Goal: Task Accomplishment & Management: Complete application form

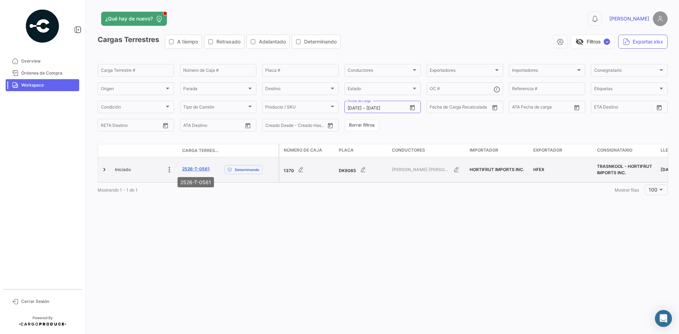
click at [194, 167] on link "2526-T-0561" at bounding box center [196, 169] width 28 height 6
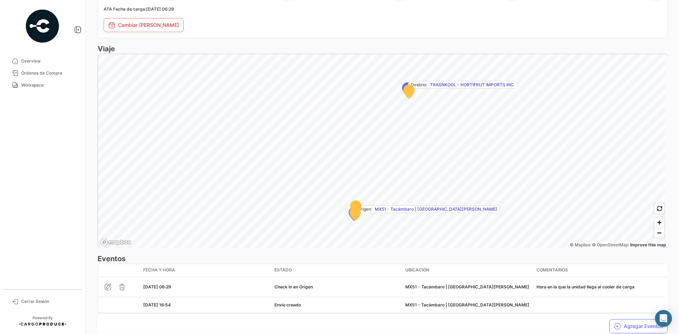
scroll to position [387, 0]
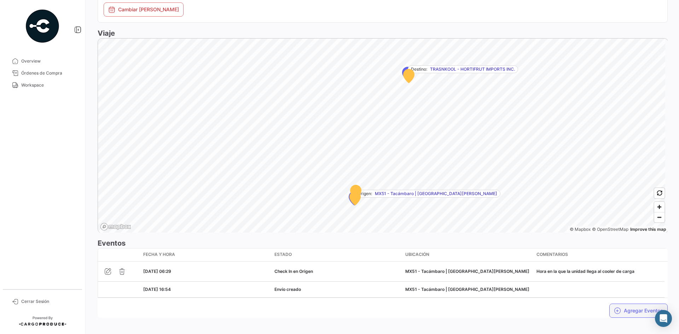
click at [614, 307] on icon "button" at bounding box center [617, 310] width 7 height 7
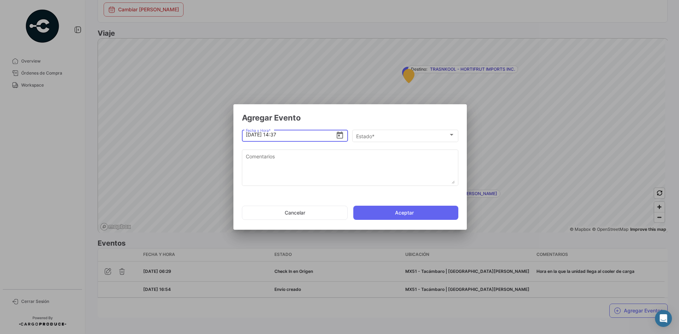
click at [374, 143] on div "Estado * Estado *" at bounding box center [405, 139] width 106 height 18
click at [381, 134] on div "Estado *" at bounding box center [402, 136] width 92 height 6
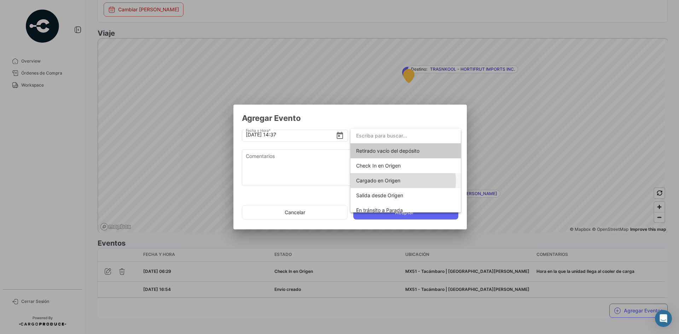
click at [390, 182] on span "Cargado en Origen" at bounding box center [378, 181] width 44 height 6
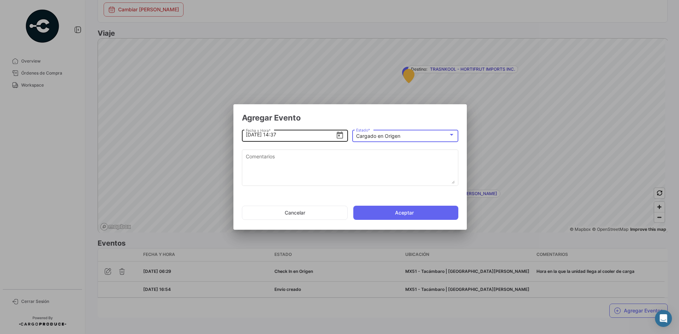
click at [280, 137] on input "[DATE] 14:37" at bounding box center [291, 134] width 90 height 25
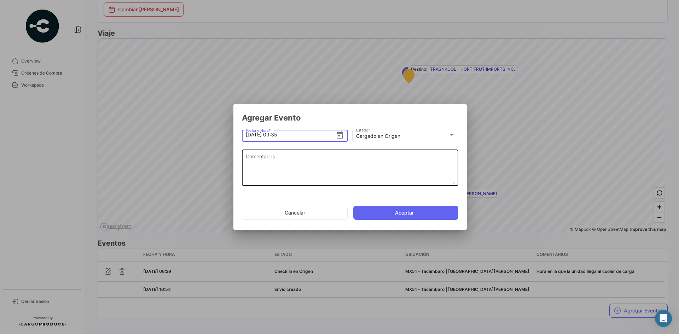
type input "[DATE] 09:35"
click at [300, 169] on textarea "Comentarios" at bounding box center [350, 168] width 209 height 31
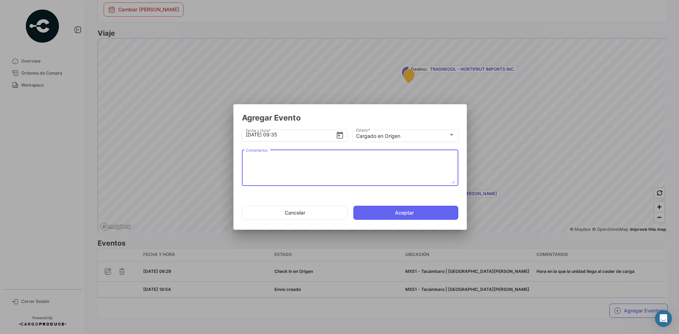
click at [314, 165] on textarea "Comentarios" at bounding box center [350, 168] width 209 height 31
paste textarea "Hora en la que la unidad termina el proceso de carga"
type textarea "Hora en la que la unidad termina el proceso de carga"
click at [394, 213] on button "Aceptar" at bounding box center [405, 213] width 105 height 14
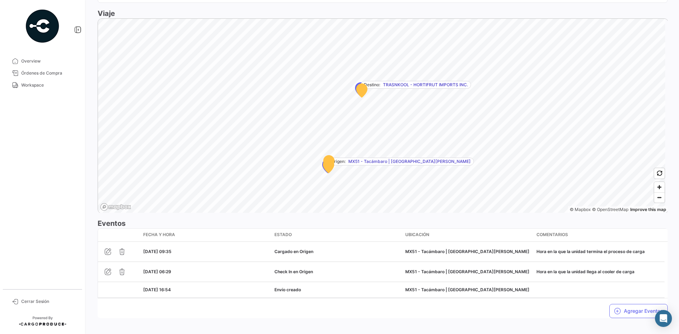
scroll to position [408, 0]
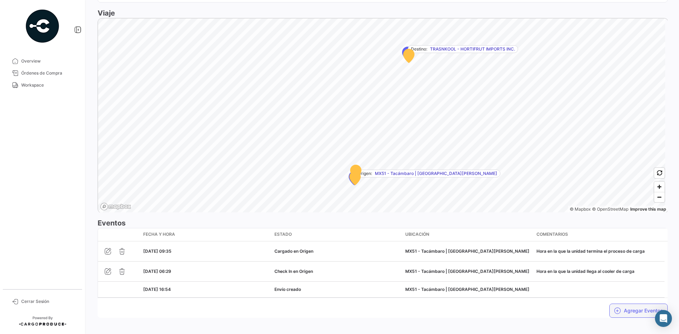
click at [622, 304] on button "Agregar Eventos" at bounding box center [639, 311] width 58 height 14
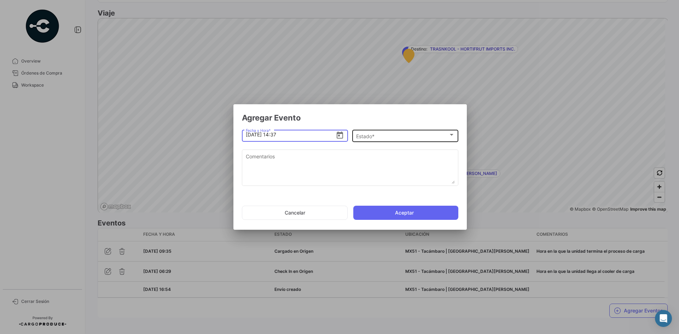
click at [404, 128] on div "Estado * Estado *" at bounding box center [405, 135] width 99 height 14
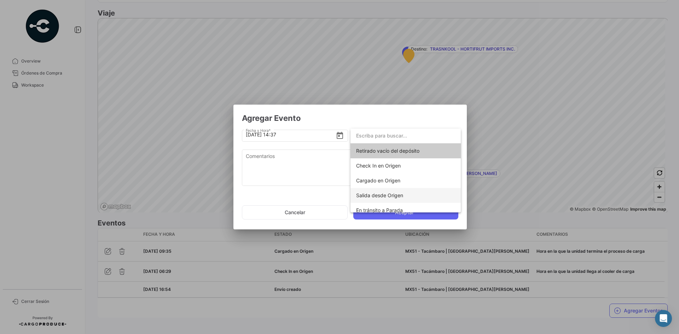
click at [407, 197] on span "Salida desde Origen" at bounding box center [405, 195] width 99 height 15
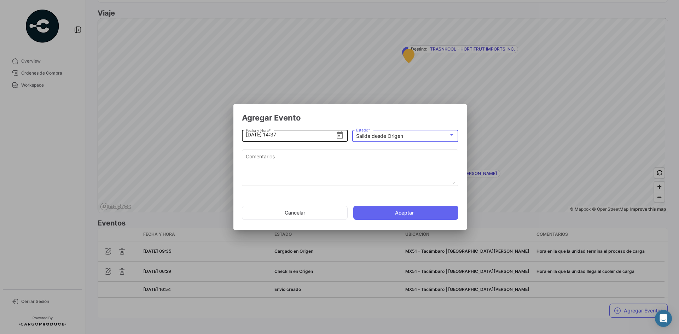
click at [282, 138] on input "[DATE] 14:37" at bounding box center [291, 134] width 90 height 25
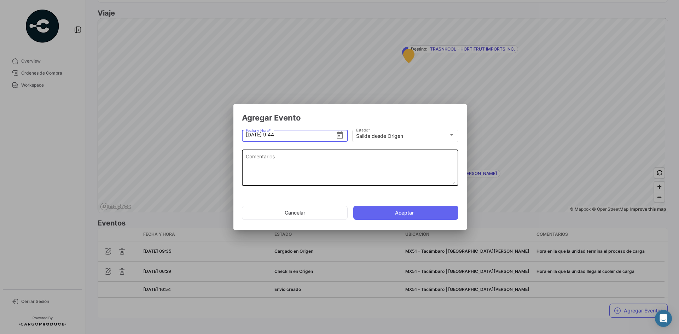
type input "[DATE] 09:44"
click at [299, 163] on textarea "Comentarios" at bounding box center [350, 168] width 209 height 31
click at [279, 157] on textarea "Comentarios" at bounding box center [350, 168] width 209 height 31
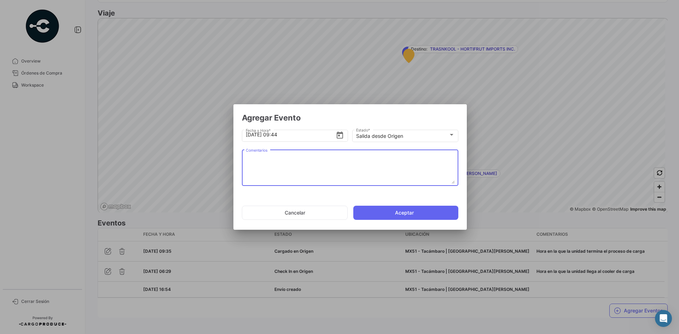
paste textarea "Hora en la que la unidad se retira del cooler"
type textarea "Hora en la que la unidad se retira del cooler"
click at [409, 213] on button "Aceptar" at bounding box center [405, 213] width 105 height 14
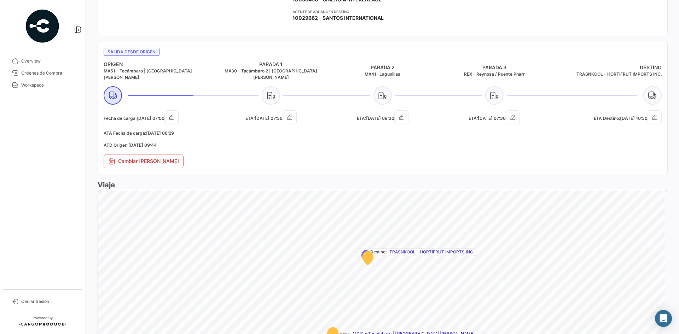
scroll to position [440, 0]
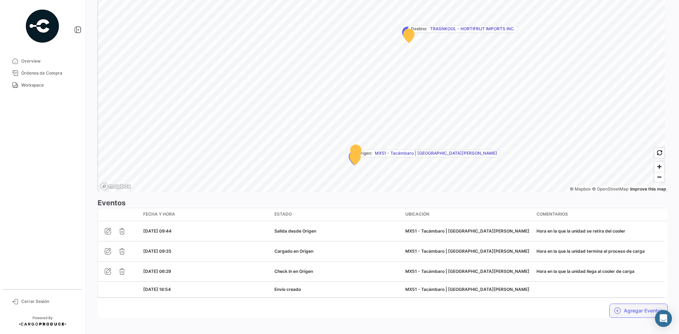
click at [616, 307] on icon "button" at bounding box center [617, 310] width 7 height 7
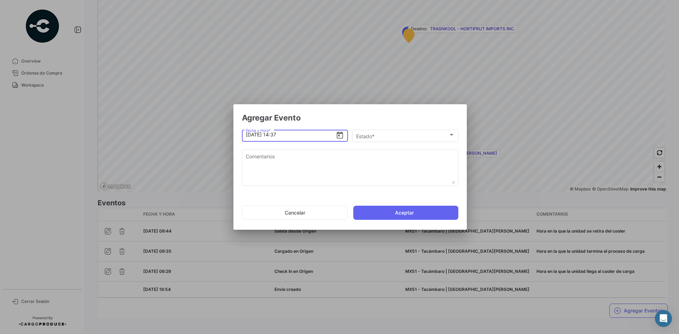
click at [377, 125] on app-add-land-shipment-event-popup "Agregar Evento [DATE] 14:37 Fecha y Hora * Estado * Estado * Comentarios Cancel…" at bounding box center [350, 169] width 217 height 112
click at [386, 133] on div "Estado *" at bounding box center [402, 136] width 92 height 6
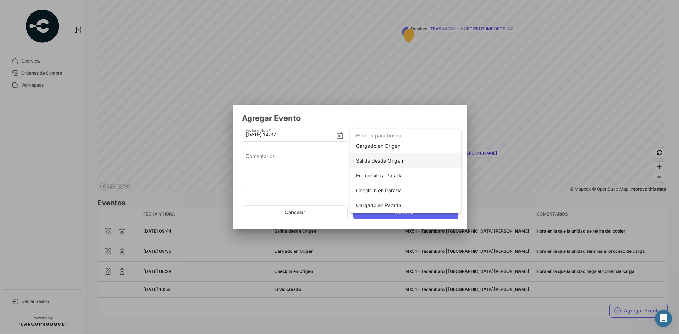
scroll to position [35, 0]
click at [403, 194] on span "Check In en Parada" at bounding box center [405, 190] width 99 height 15
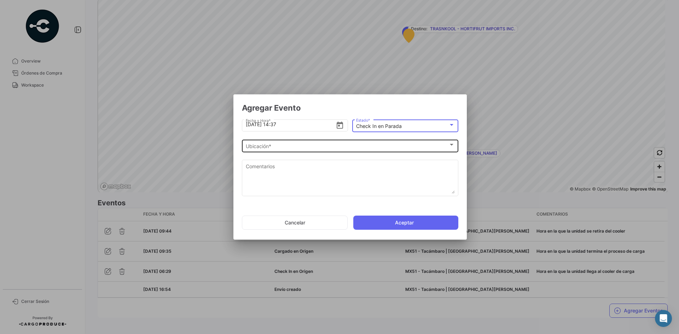
click at [281, 144] on div "Ubicación *" at bounding box center [347, 147] width 203 height 6
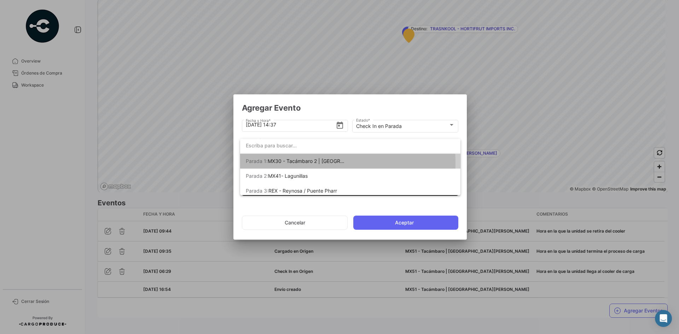
click at [321, 162] on span "MX30 - Tacámbaro 2 | [GEOGRAPHIC_DATA][PERSON_NAME]" at bounding box center [339, 161] width 143 height 6
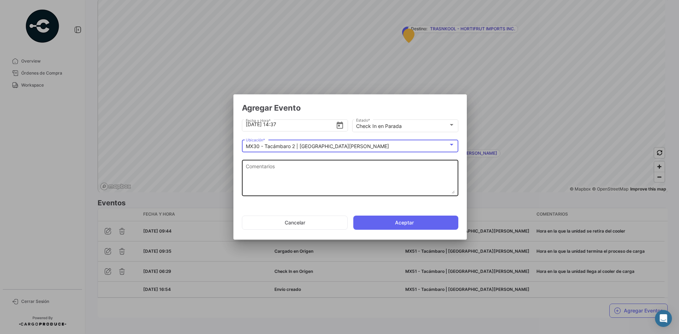
click at [285, 175] on textarea "Comentarios" at bounding box center [350, 178] width 209 height 31
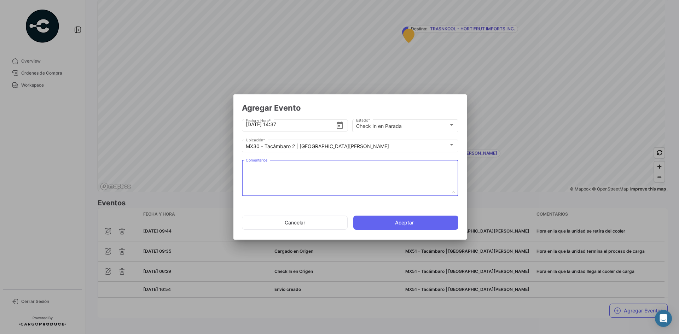
paste textarea "Hora de llegada al 2do cooler de carga"
type textarea "Hora de llegada al 2do cooler de carga"
click at [293, 126] on input "[DATE] 14:37" at bounding box center [291, 124] width 90 height 25
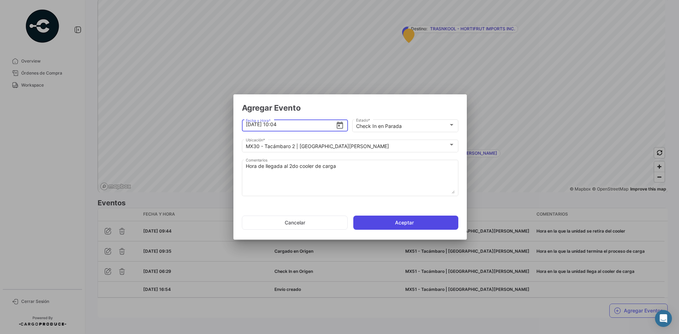
type input "[DATE] 10:04"
click at [392, 221] on button "Aceptar" at bounding box center [405, 223] width 105 height 14
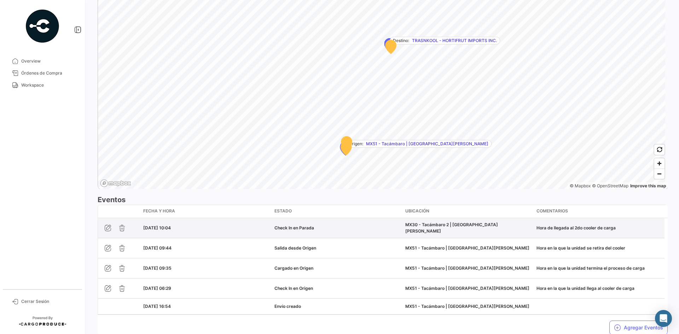
scroll to position [460, 0]
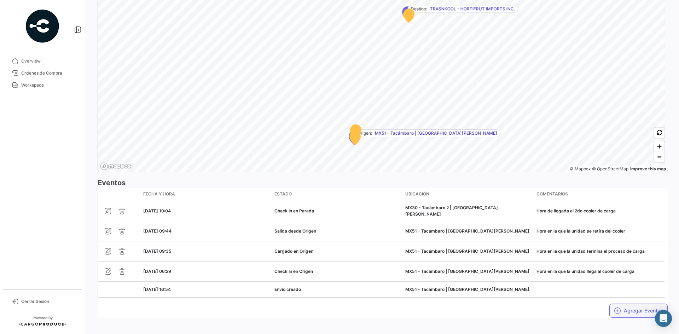
click at [628, 306] on button "Agregar Eventos" at bounding box center [639, 311] width 58 height 14
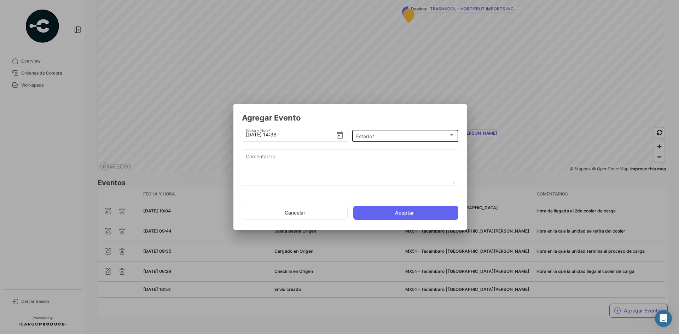
click at [391, 130] on div "Estado * Estado *" at bounding box center [405, 135] width 99 height 14
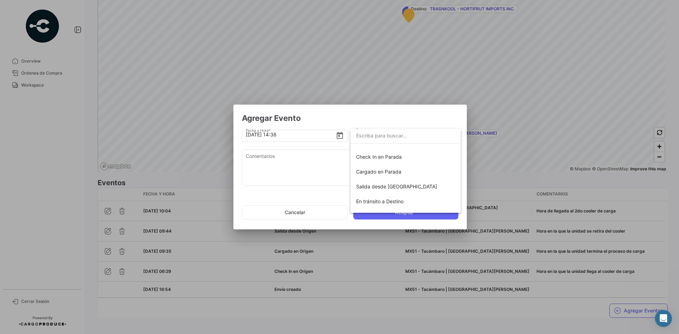
scroll to position [71, 0]
click at [392, 171] on span "Cargado en Parada" at bounding box center [378, 170] width 45 height 6
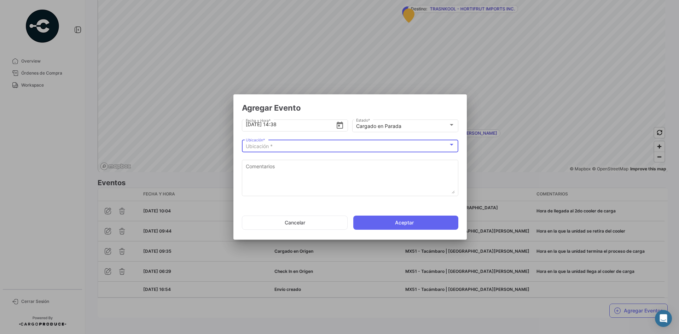
click at [282, 148] on div "Ubicación *" at bounding box center [347, 147] width 203 height 6
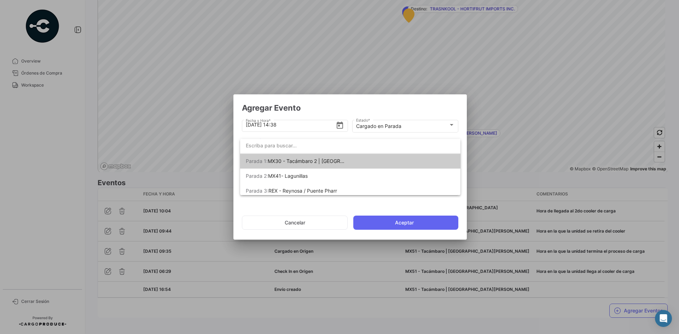
click at [313, 162] on span "MX30 - Tacámbaro 2 | [GEOGRAPHIC_DATA][PERSON_NAME]" at bounding box center [339, 161] width 143 height 6
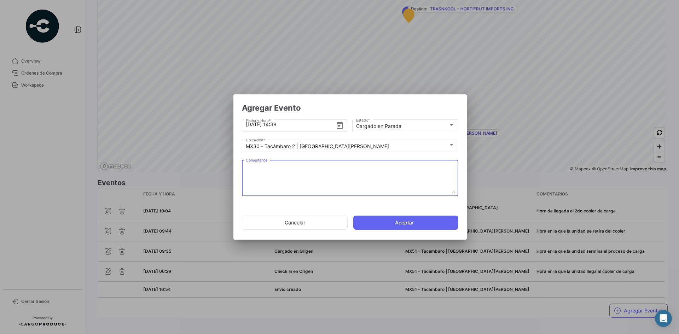
click at [297, 173] on textarea "Comentarios" at bounding box center [350, 178] width 209 height 31
paste textarea "Hora en la que termina carga en el 2do cooler"
type textarea "Hora en la que termina carga en el 2do cooler"
click at [279, 124] on input "[DATE] 14:38" at bounding box center [291, 124] width 90 height 25
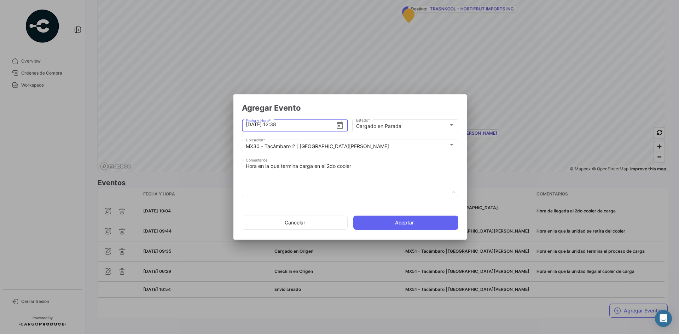
click at [297, 125] on input "[DATE] 12:38" at bounding box center [291, 124] width 90 height 25
type input "[DATE] 12:35"
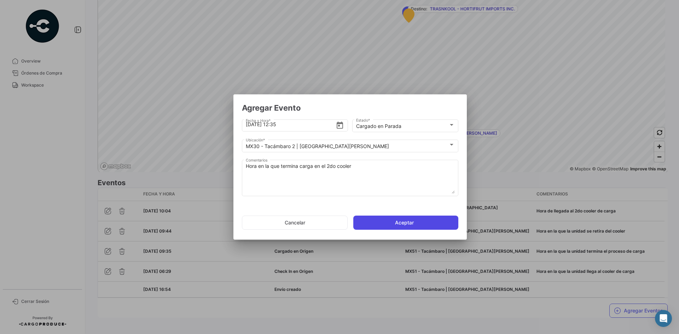
click at [382, 225] on button "Aceptar" at bounding box center [405, 223] width 105 height 14
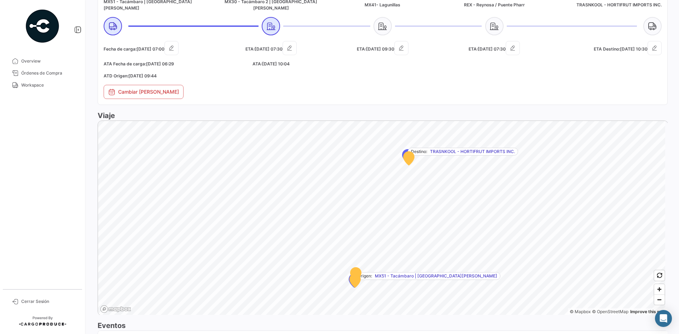
scroll to position [480, 0]
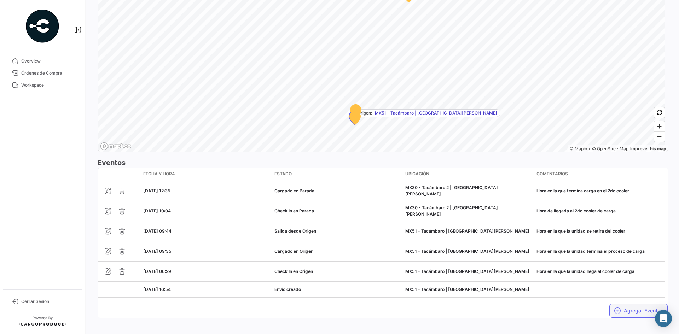
click at [630, 305] on button "Agregar Eventos" at bounding box center [639, 311] width 58 height 14
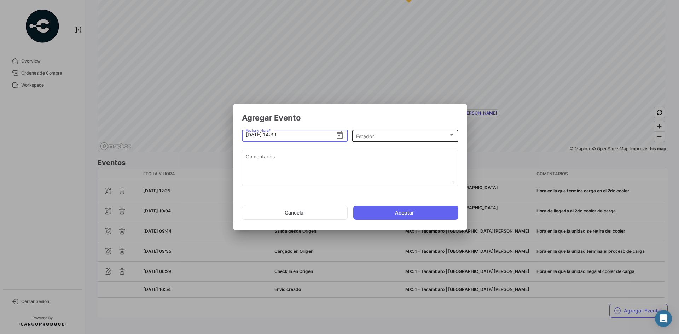
click at [402, 141] on div "Estado * Estado *" at bounding box center [405, 135] width 99 height 14
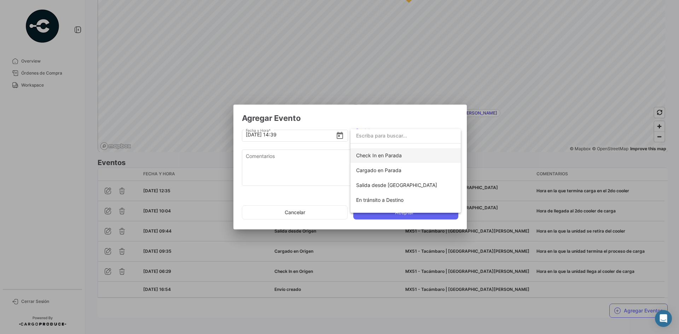
scroll to position [71, 0]
click at [399, 183] on span "Salida desde [GEOGRAPHIC_DATA]" at bounding box center [396, 185] width 81 height 6
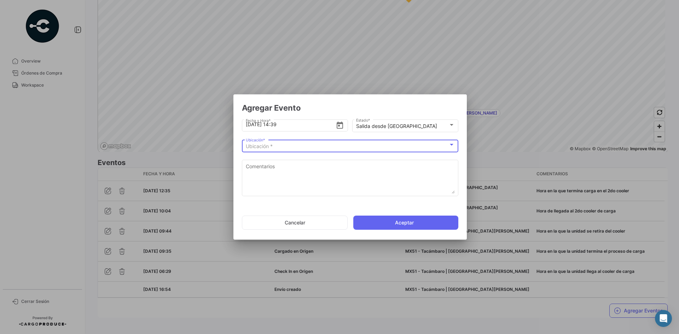
click at [304, 146] on div "Ubicación *" at bounding box center [347, 147] width 203 height 6
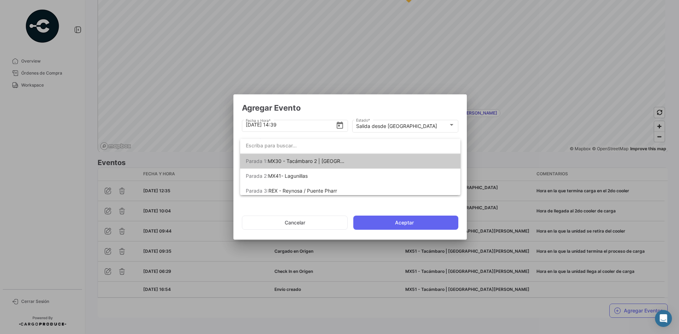
click at [320, 163] on span "MX30 - Tacámbaro 2 | [GEOGRAPHIC_DATA][PERSON_NAME]" at bounding box center [339, 161] width 143 height 6
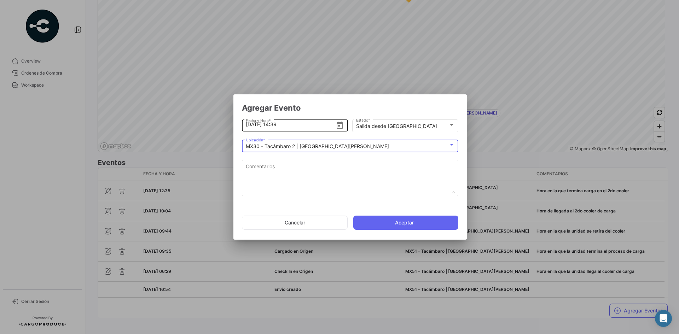
click at [278, 124] on input "[DATE] 14:39" at bounding box center [291, 124] width 90 height 25
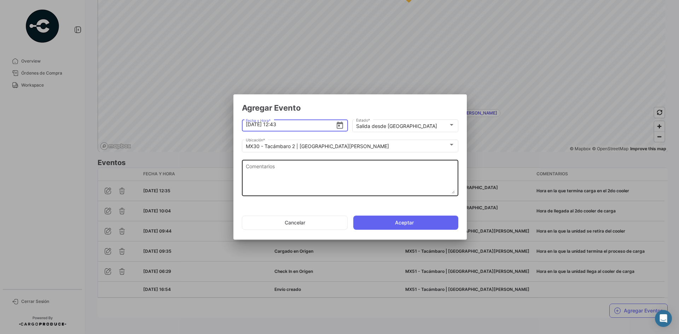
type input "[DATE] 12:43"
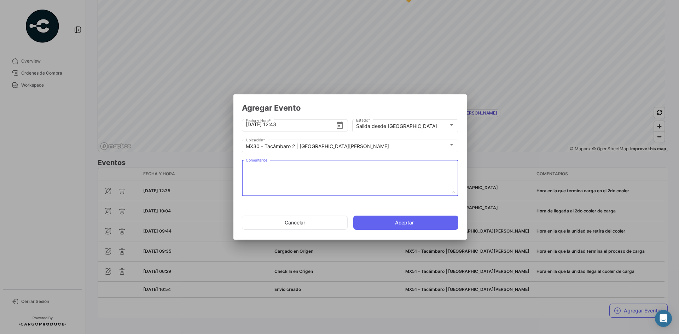
click at [283, 172] on textarea "Comentarios" at bounding box center [350, 178] width 209 height 31
paste textarea "Hora en la que se retira del cooler"
type textarea "Hora en la que se retira del cooler"
click at [386, 222] on button "Aceptar" at bounding box center [405, 223] width 105 height 14
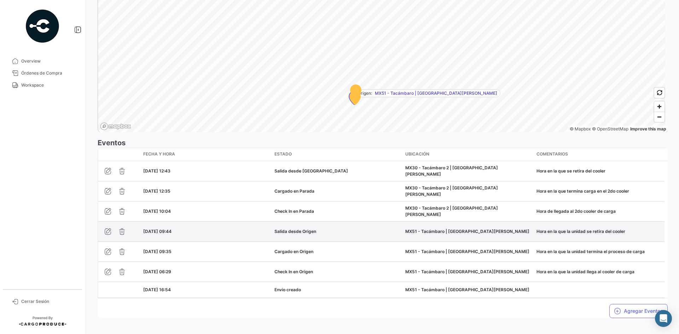
scroll to position [500, 0]
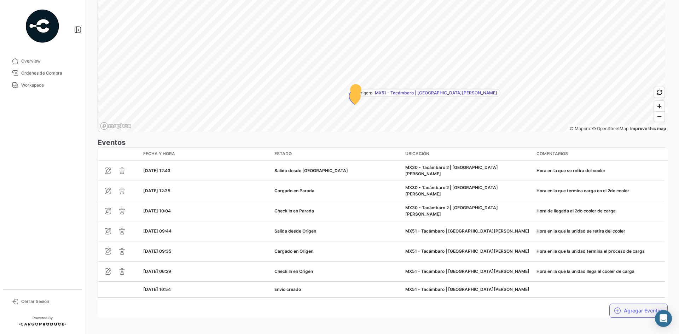
click at [627, 304] on button "Agregar Eventos" at bounding box center [639, 311] width 58 height 14
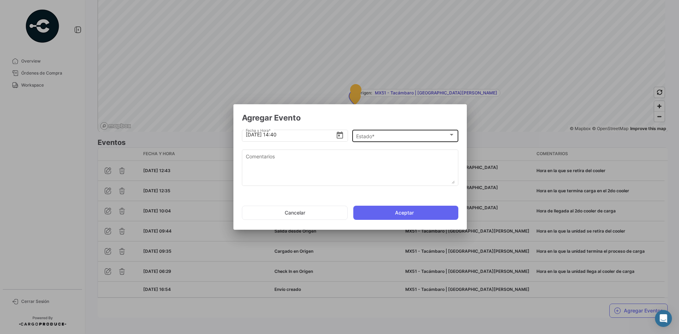
click at [376, 132] on div "Estado * Estado *" at bounding box center [405, 135] width 99 height 14
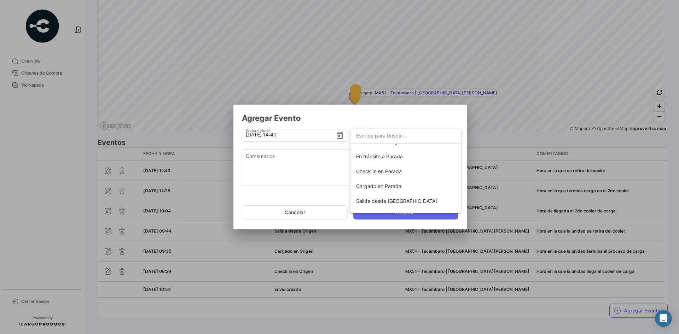
scroll to position [53, 0]
click at [395, 172] on span "Check In en Parada" at bounding box center [379, 172] width 46 height 6
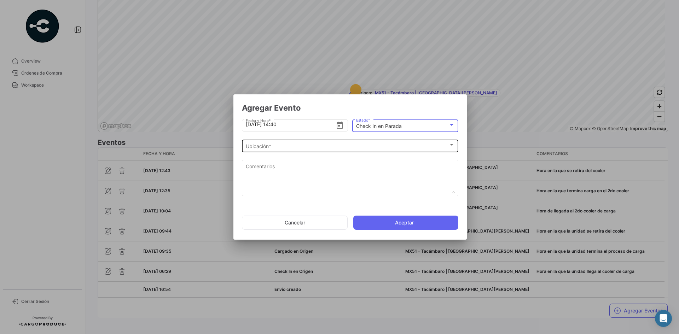
click at [291, 149] on div "Ubicación *" at bounding box center [347, 147] width 203 height 6
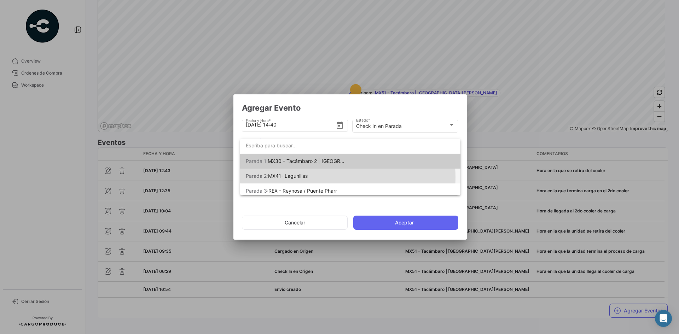
click at [320, 177] on span "Parada 2: MX41- Lagunillas" at bounding box center [295, 176] width 99 height 15
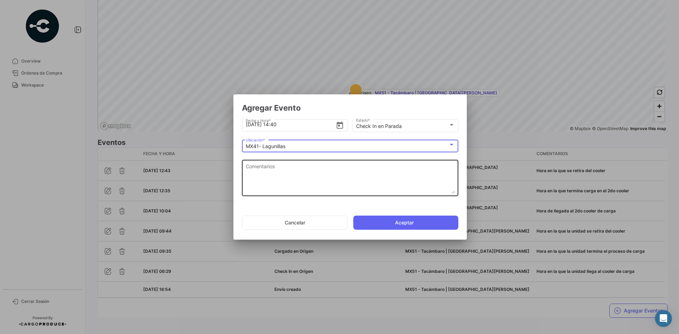
click at [291, 174] on textarea "Comentarios" at bounding box center [350, 178] width 209 height 31
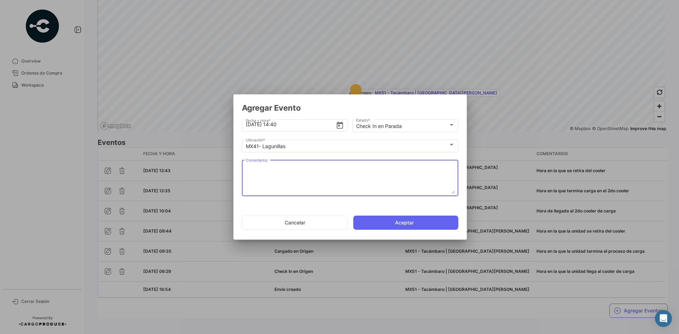
paste textarea "Hora de llegada al 3er cooler de carga"
type textarea "Hora de llegada al 3er cooler de carga"
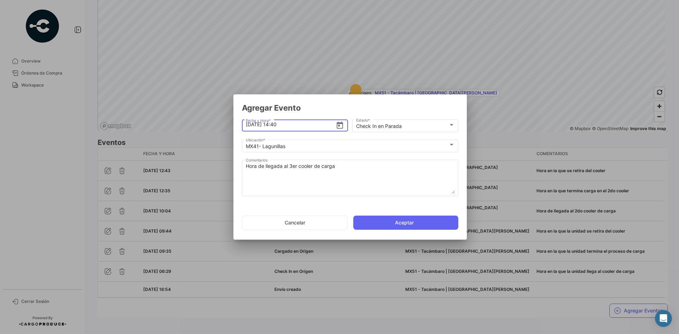
click at [294, 122] on input "[DATE] 14:40" at bounding box center [291, 124] width 90 height 25
type input "[DATE] 14:31"
click at [376, 221] on button "Aceptar" at bounding box center [405, 223] width 105 height 14
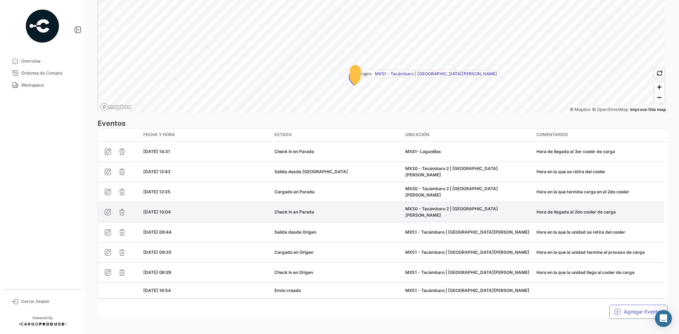
scroll to position [521, 0]
